Goal: Register for event/course

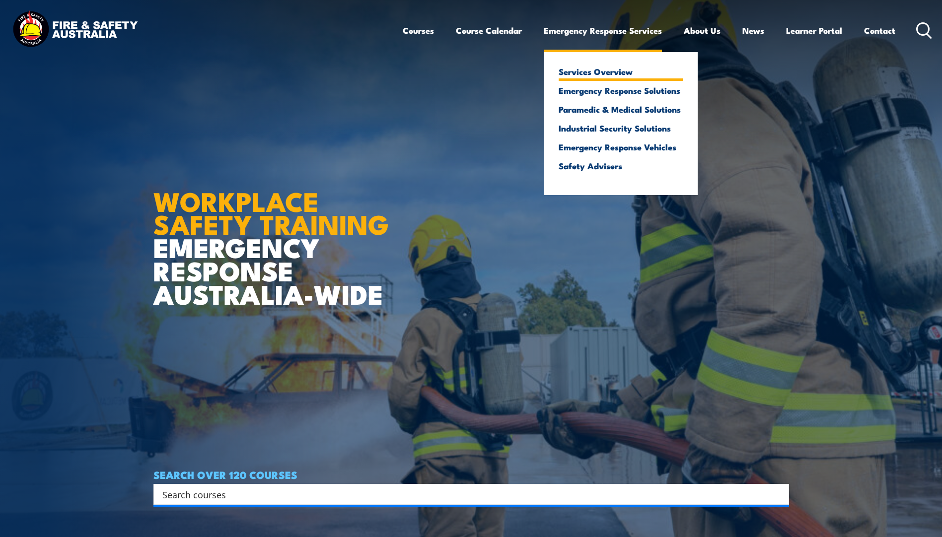
click at [615, 71] on link "Services Overview" at bounding box center [621, 71] width 124 height 9
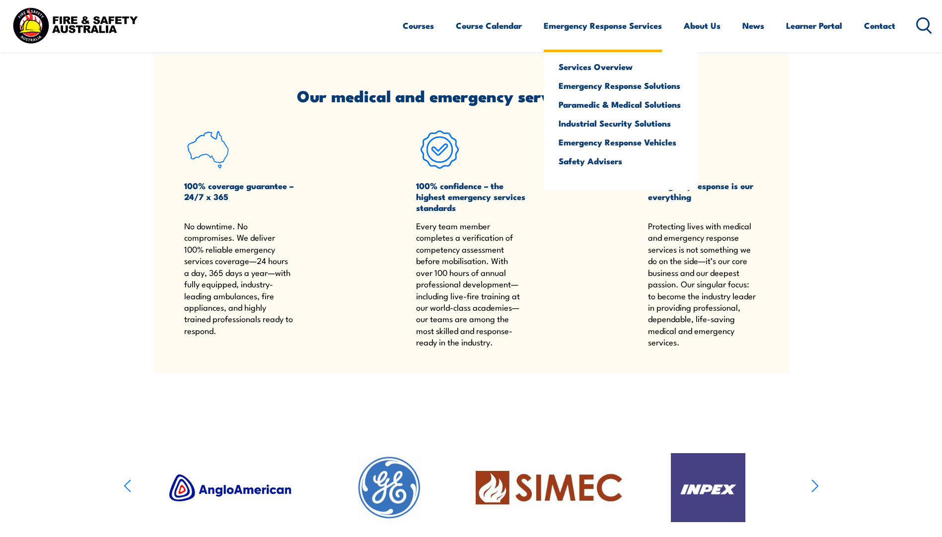
scroll to position [844, 0]
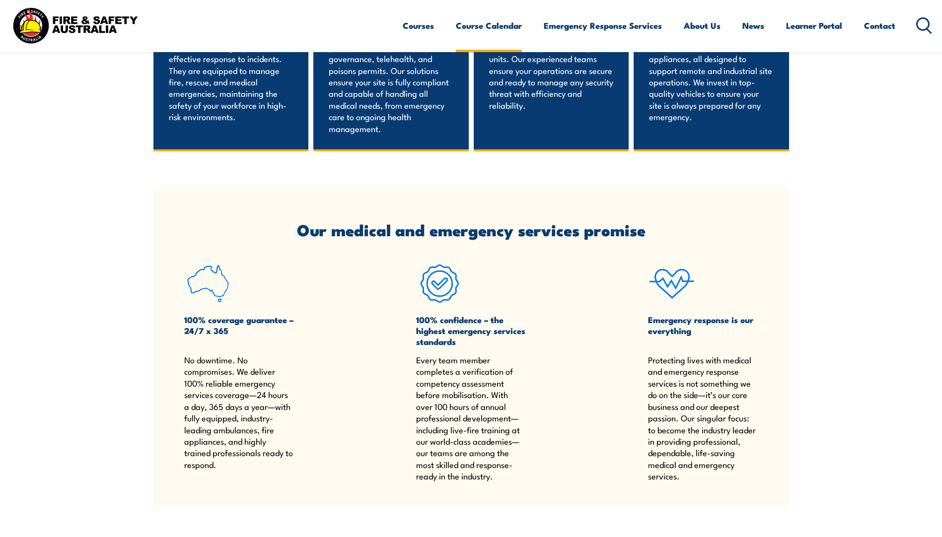
click at [477, 27] on link "Course Calendar" at bounding box center [489, 25] width 66 height 26
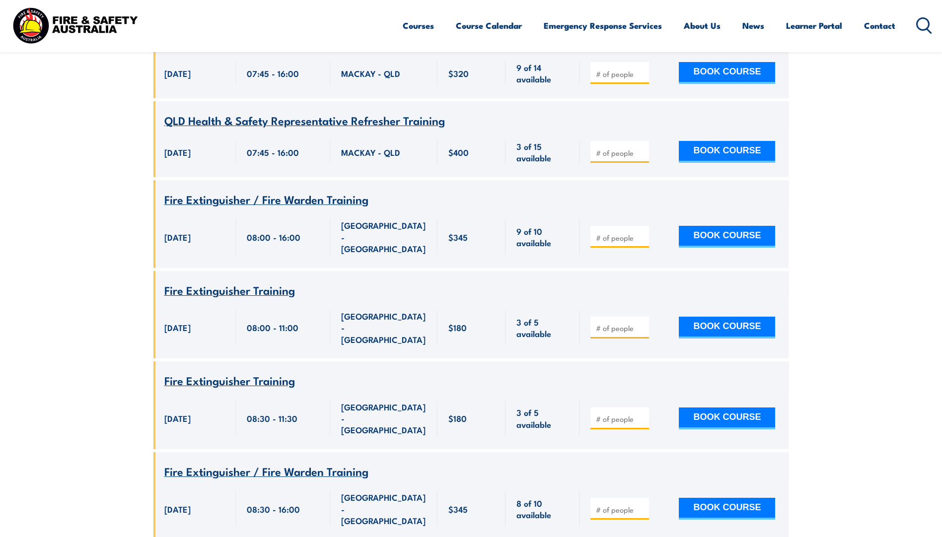
scroll to position [1440, 0]
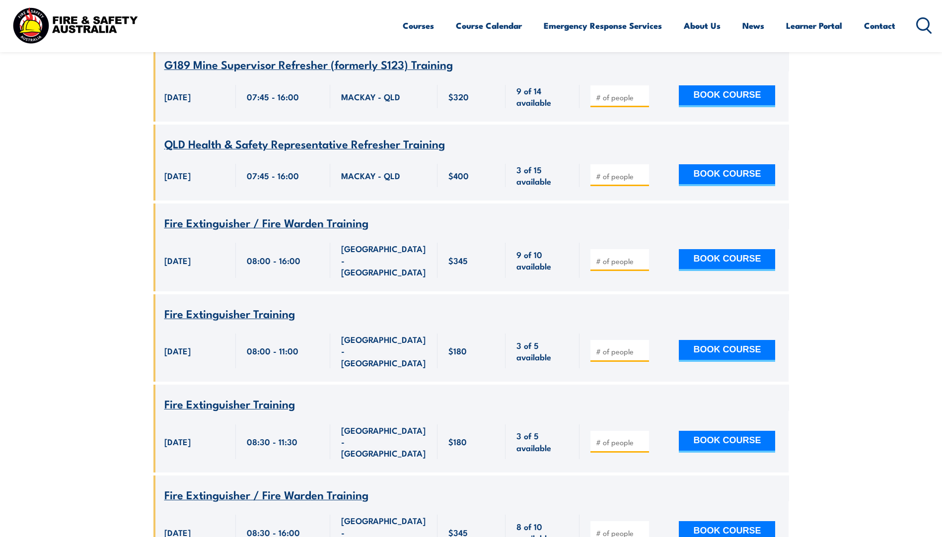
click at [263, 305] on span "Fire Extinguisher Training" at bounding box center [229, 313] width 131 height 17
